Goal: Task Accomplishment & Management: Manage account settings

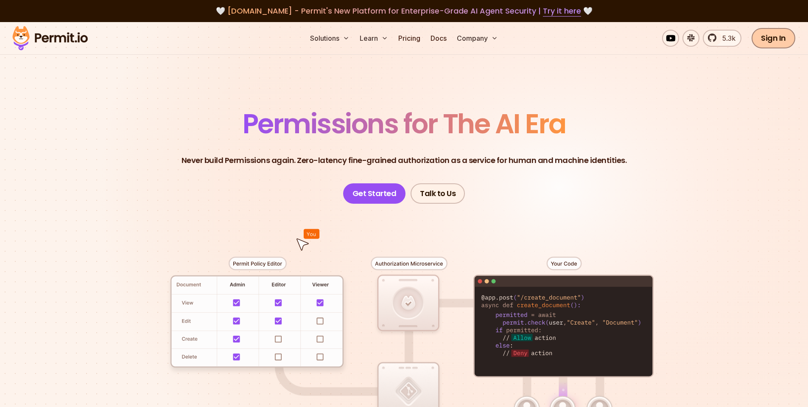
click at [770, 38] on link "Sign In" at bounding box center [773, 38] width 44 height 20
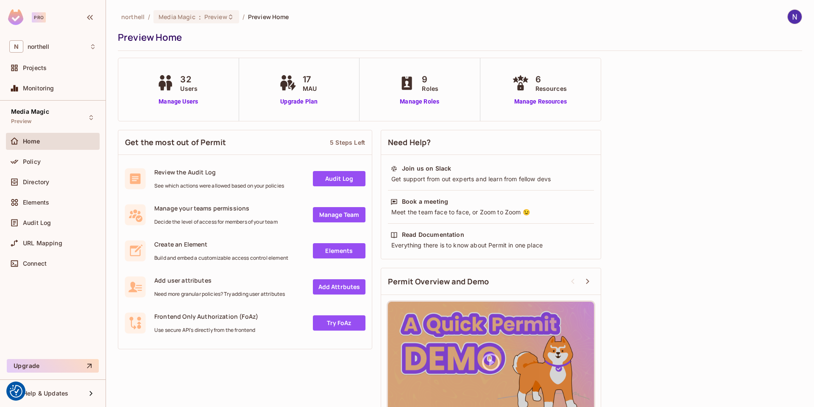
click at [179, 94] on div "32 Users Manage Users" at bounding box center [178, 89] width 47 height 33
click at [179, 100] on link "Manage Users" at bounding box center [178, 101] width 47 height 9
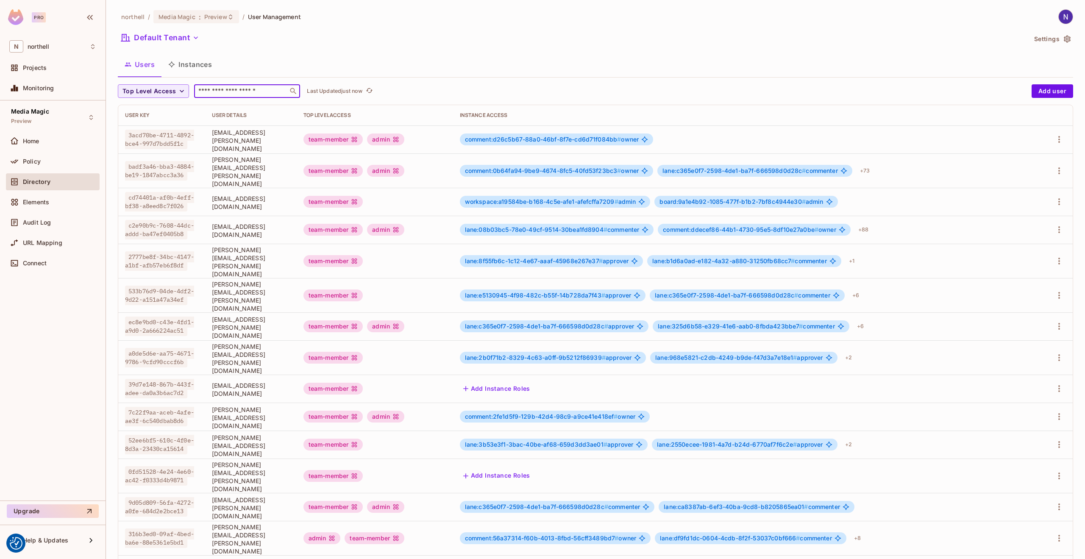
click at [248, 90] on input "text" at bounding box center [241, 91] width 89 height 8
click at [396, 31] on div "Default Tenant" at bounding box center [572, 39] width 909 height 16
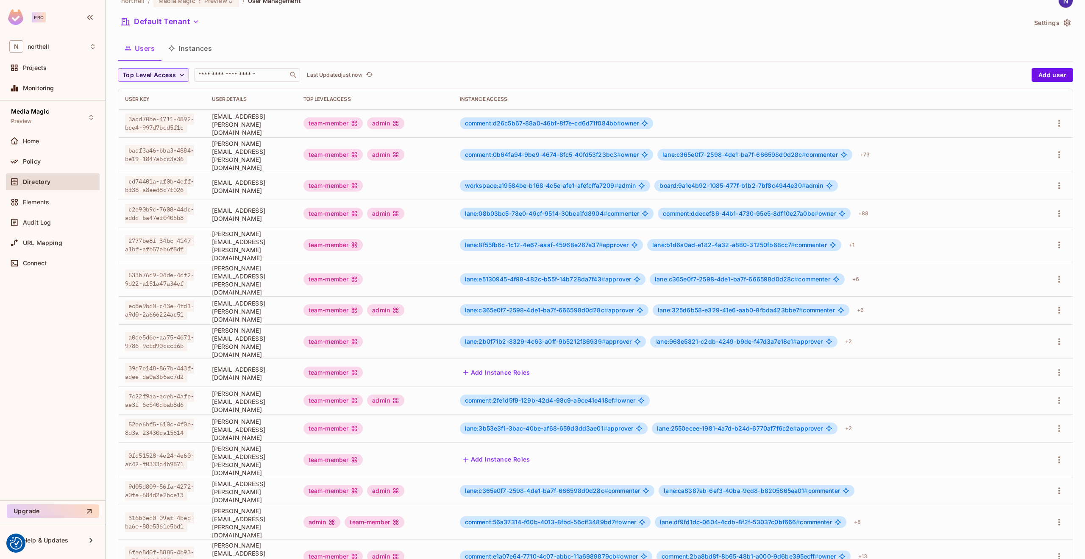
scroll to position [32, 0]
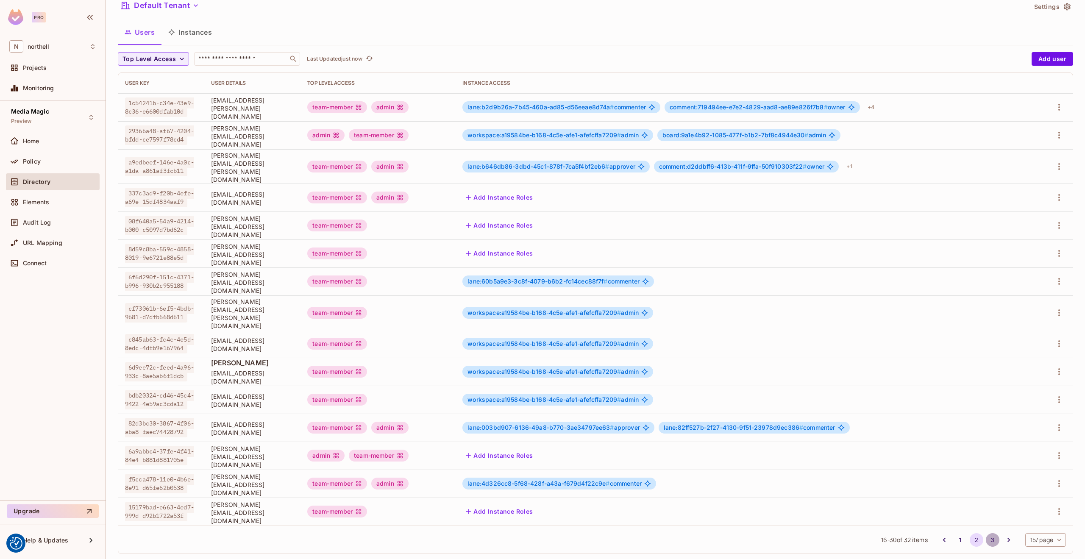
click at [813, 406] on button "3" at bounding box center [993, 540] width 14 height 14
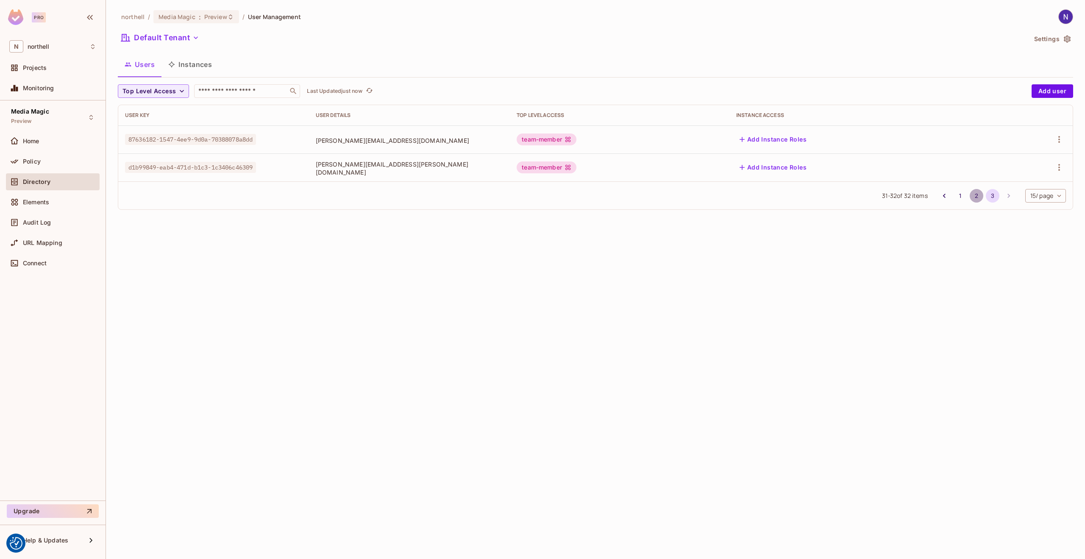
click at [813, 195] on button "2" at bounding box center [977, 196] width 14 height 14
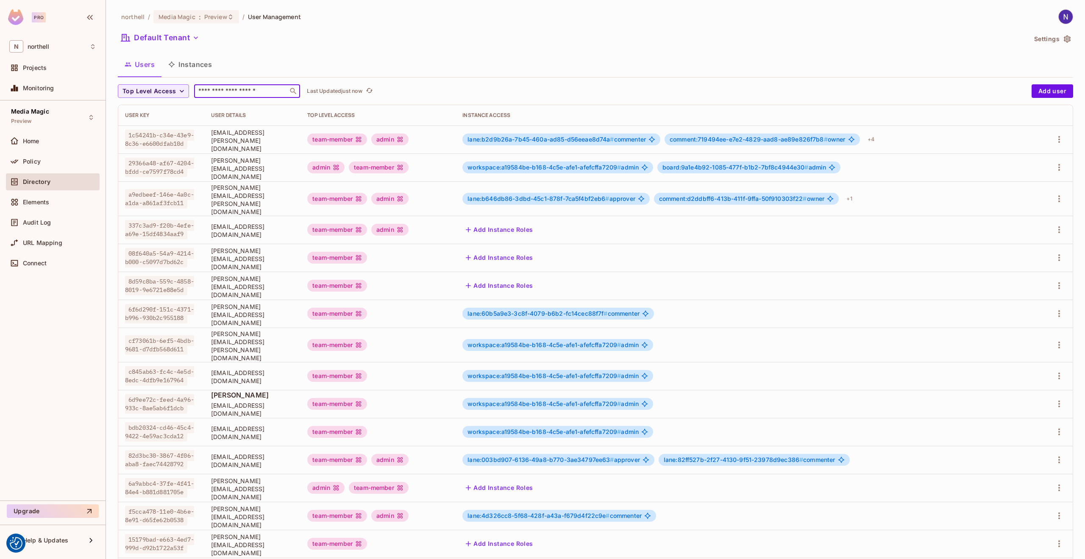
click at [218, 89] on input "text" at bounding box center [241, 91] width 89 height 8
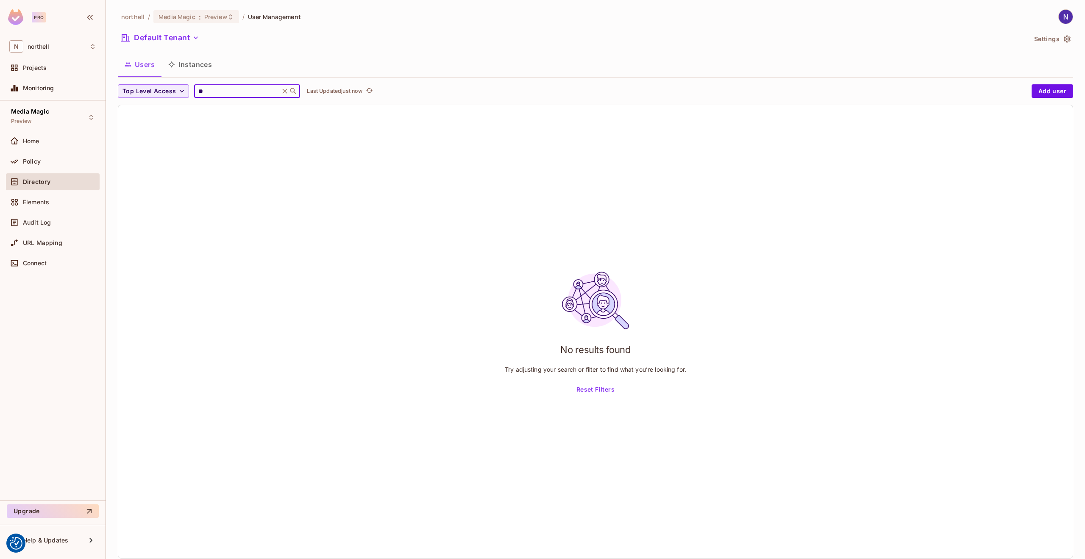
type input "*"
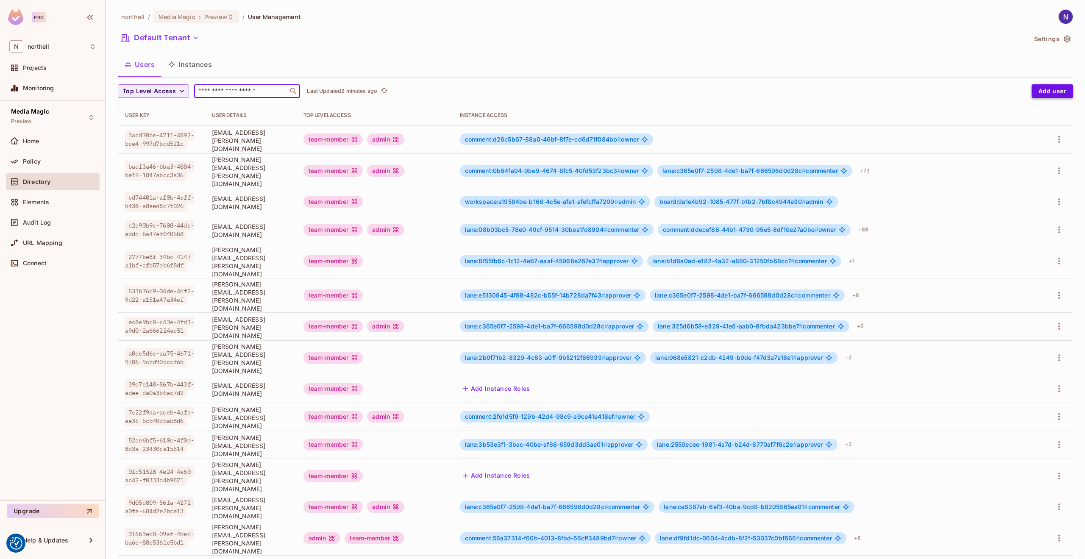
click at [813, 87] on button "Add user" at bounding box center [1053, 91] width 42 height 14
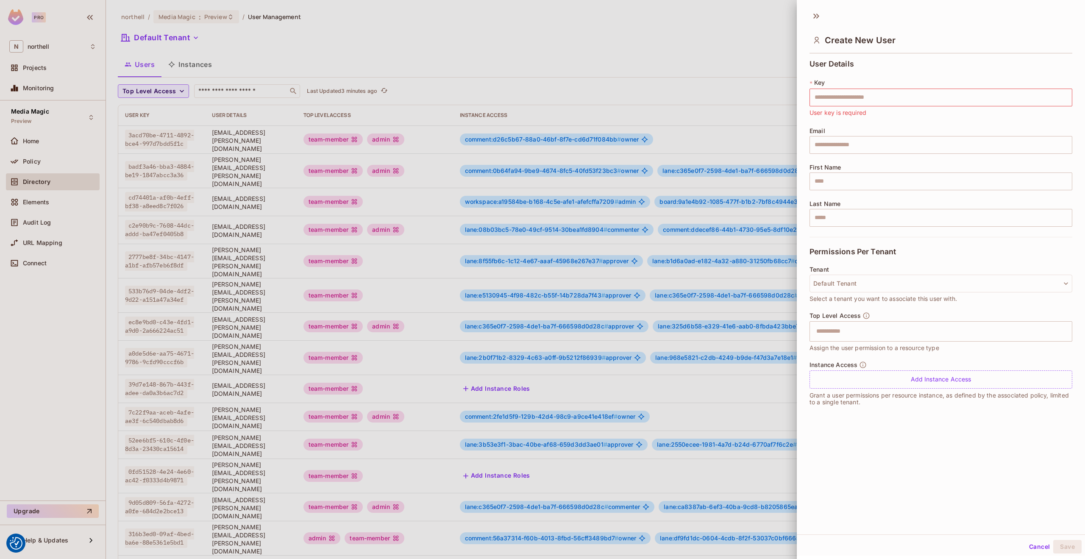
click at [556, 37] on div at bounding box center [542, 279] width 1085 height 559
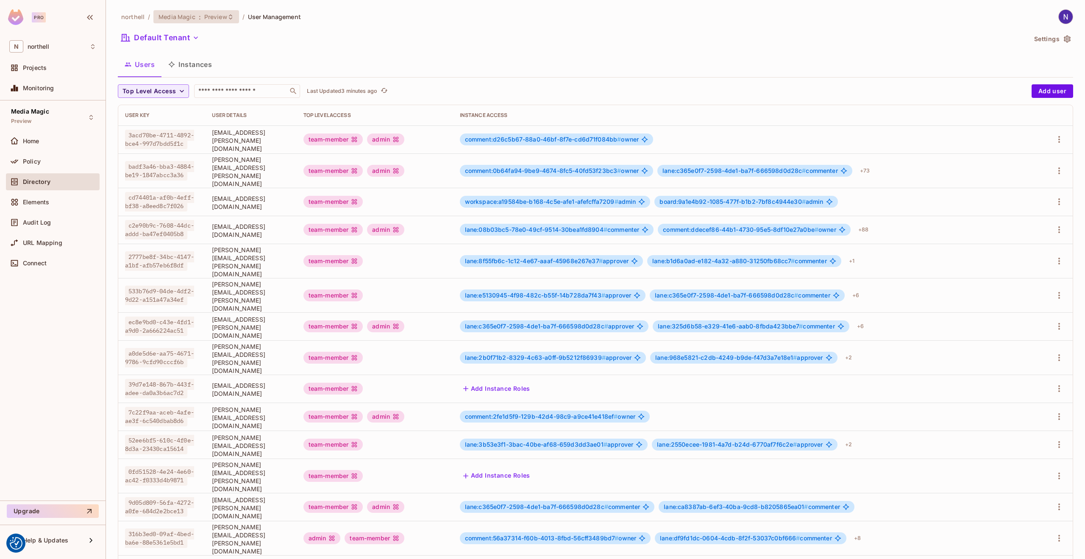
click at [222, 17] on span "Preview" at bounding box center [215, 17] width 23 height 8
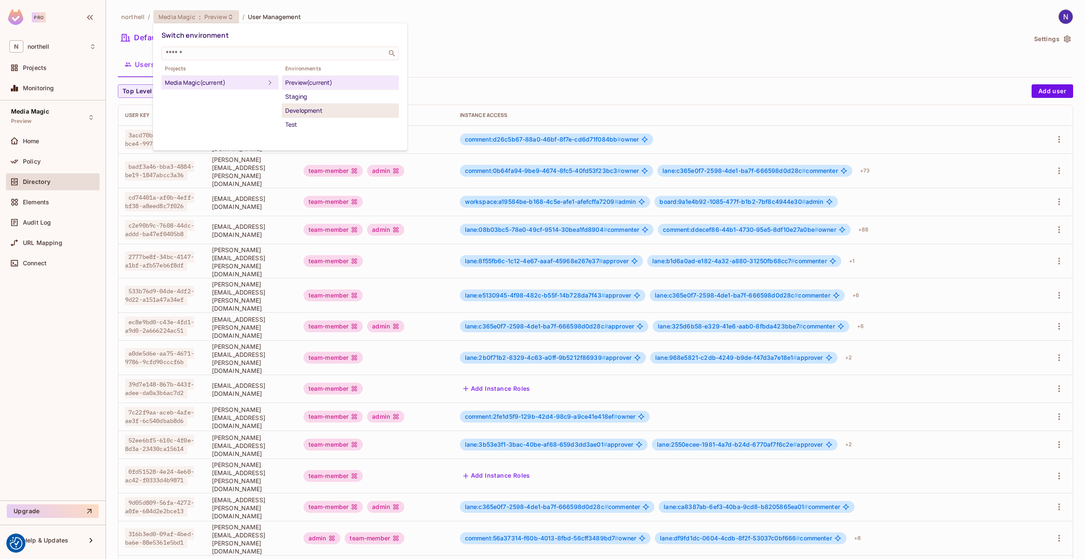
click at [294, 109] on div "Development" at bounding box center [340, 111] width 110 height 10
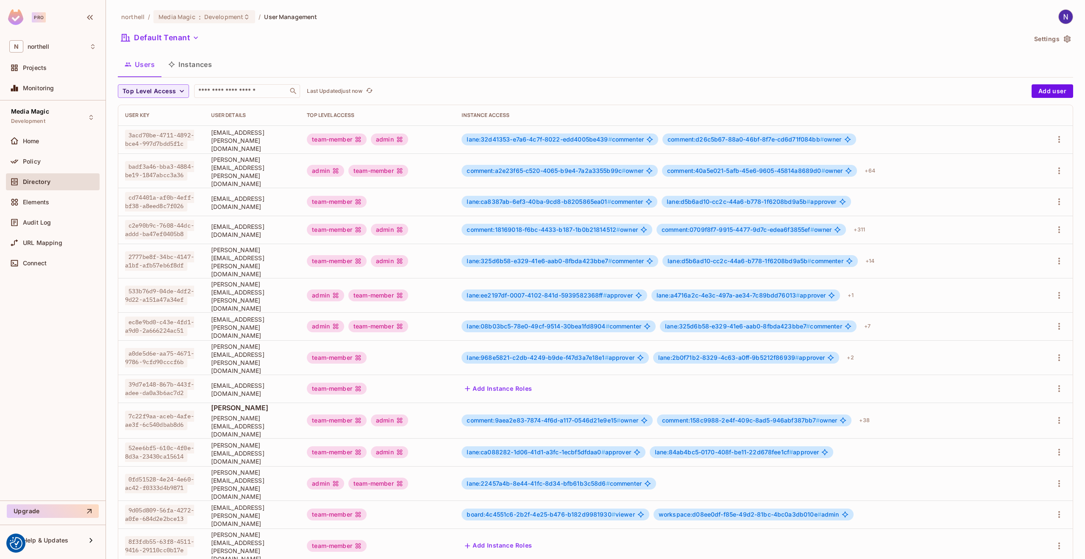
scroll to position [32, 0]
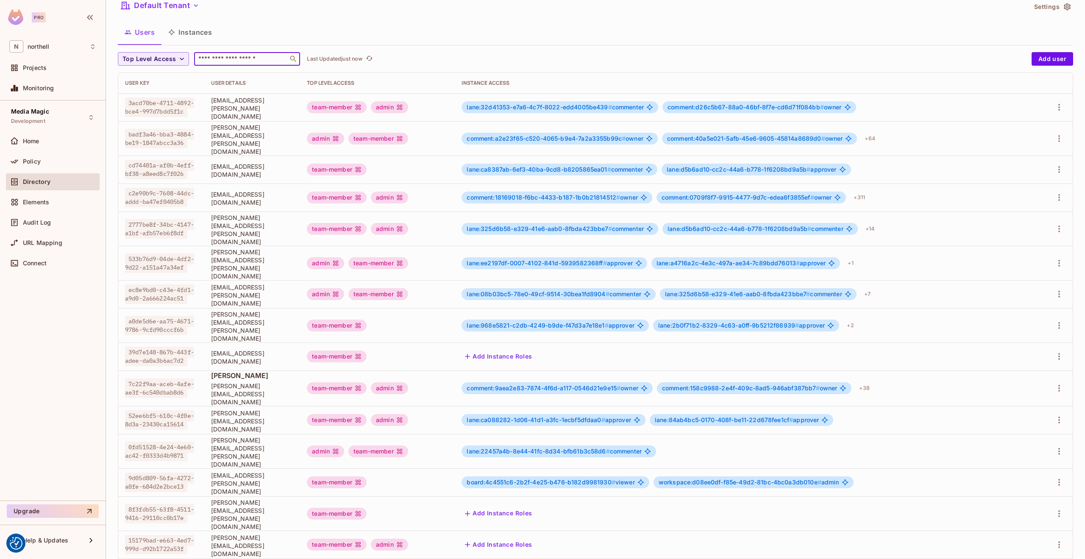
click at [225, 55] on input "text" at bounding box center [241, 59] width 89 height 8
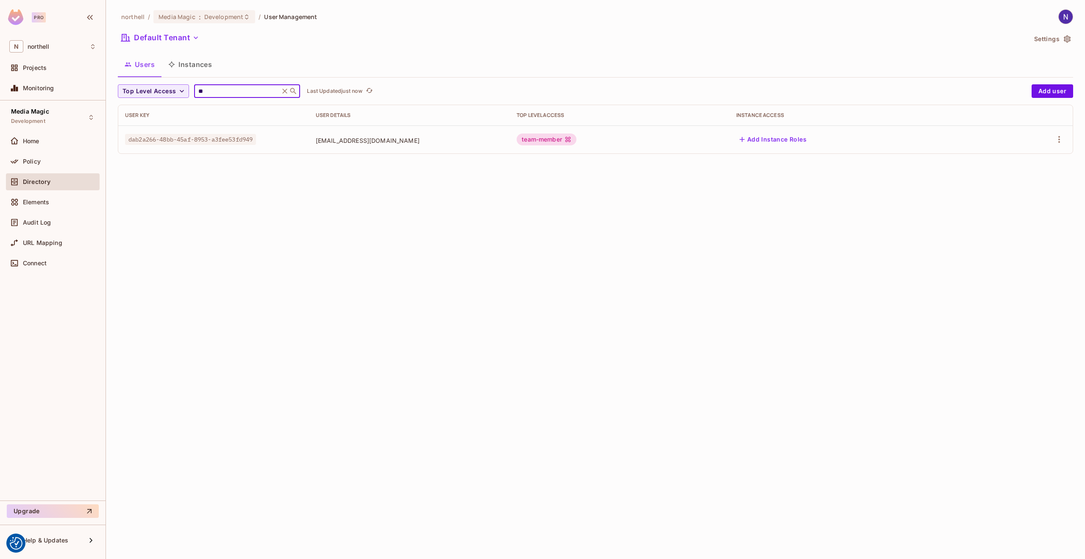
type input "**"
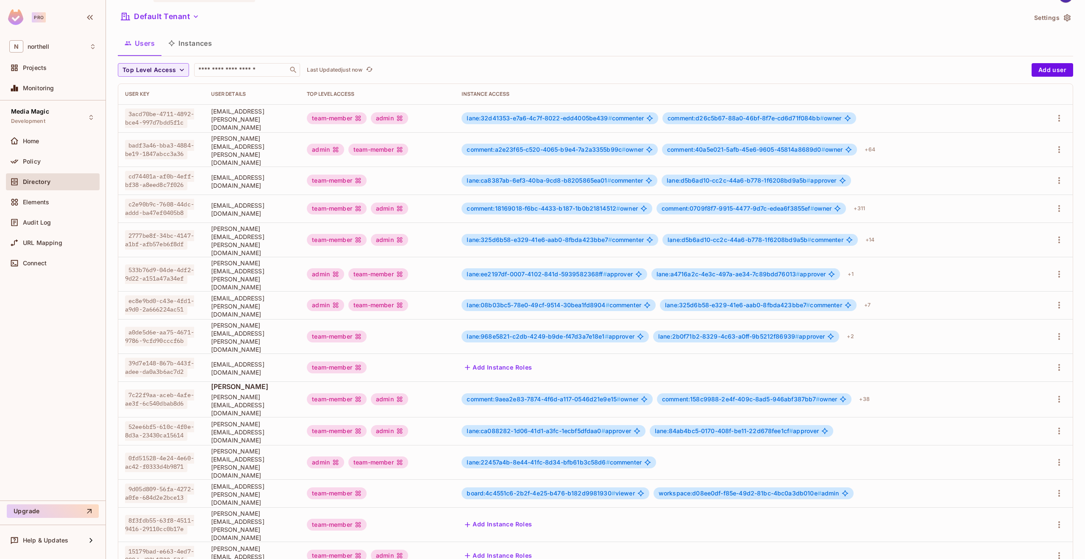
scroll to position [32, 0]
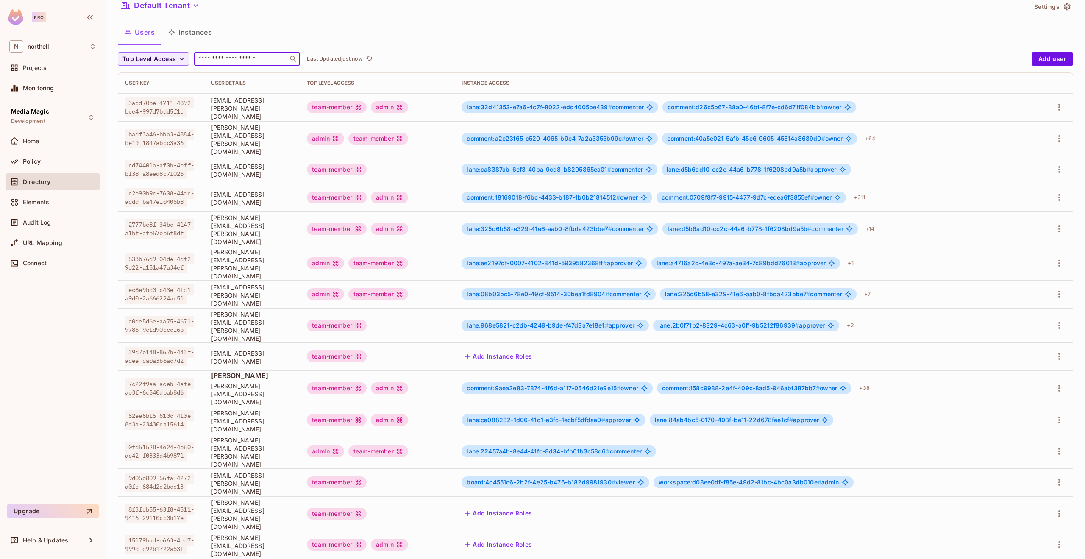
click at [203, 57] on input "text" at bounding box center [241, 59] width 89 height 8
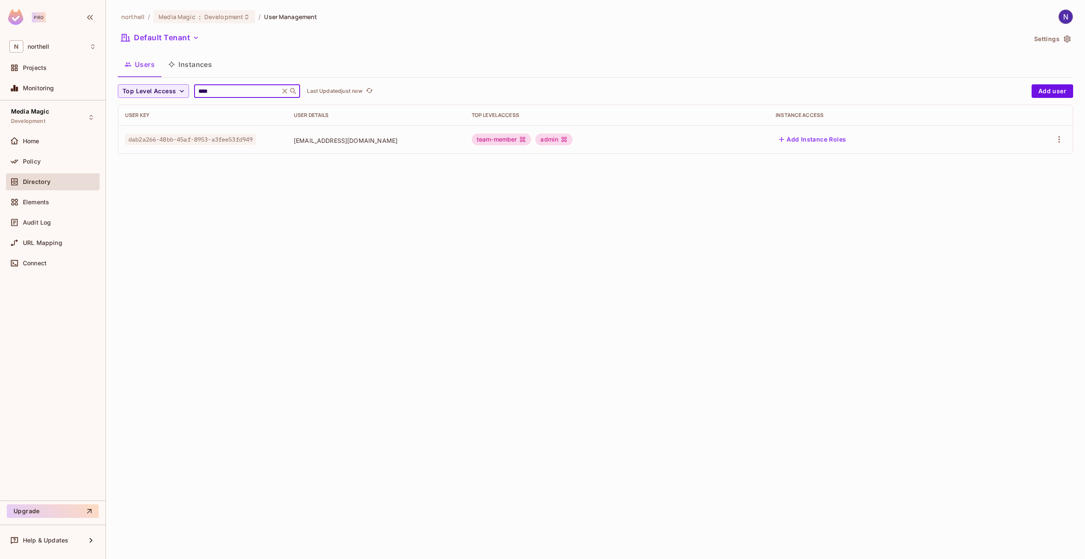
type input "****"
